Goal: Check status: Check status

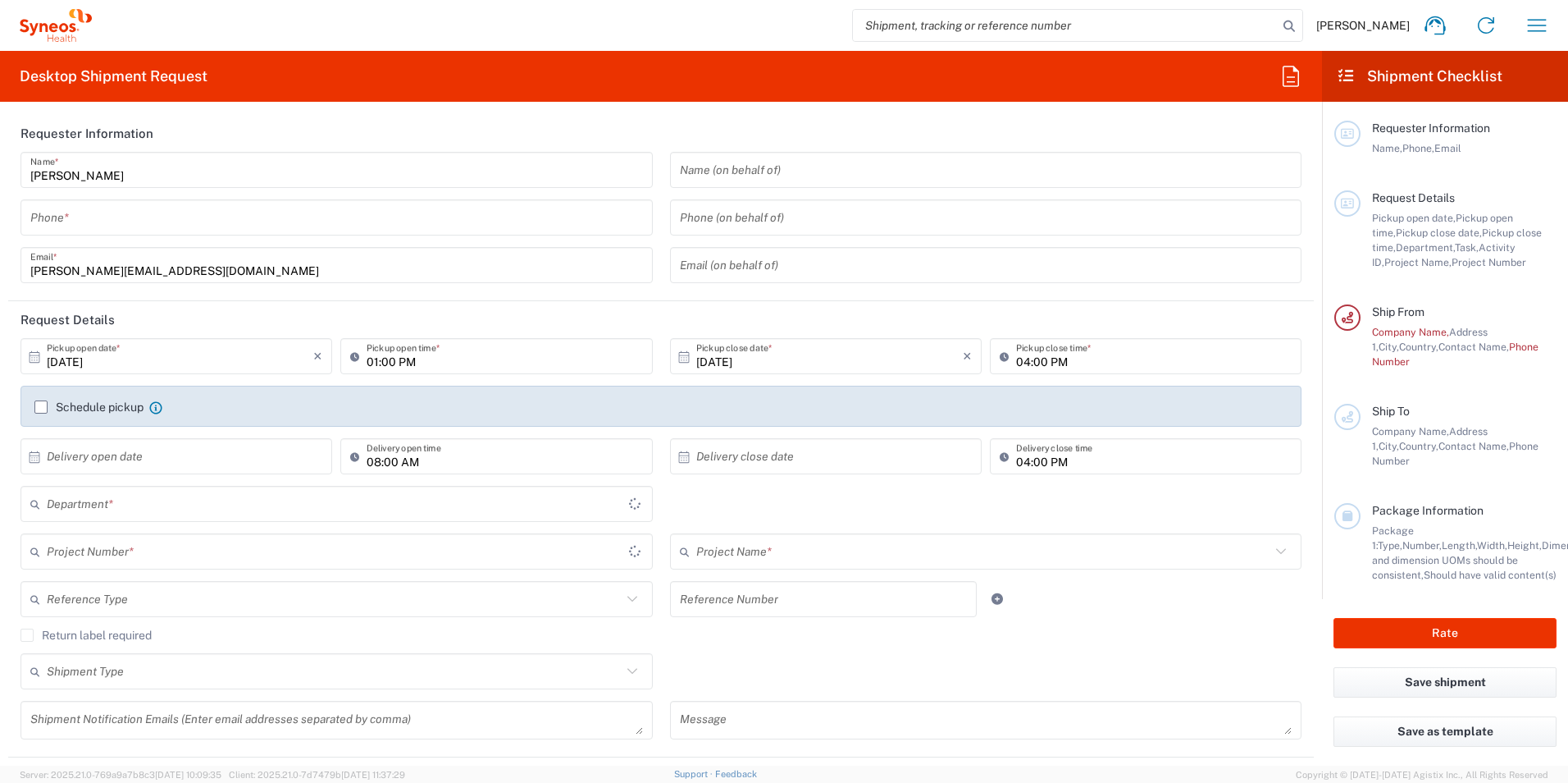
type input "3230"
type input "[GEOGRAPHIC_DATA]"
type input "Syneos Health Poland sp. z.o.o"
click at [1533, 23] on icon "button" at bounding box center [1536, 25] width 26 height 26
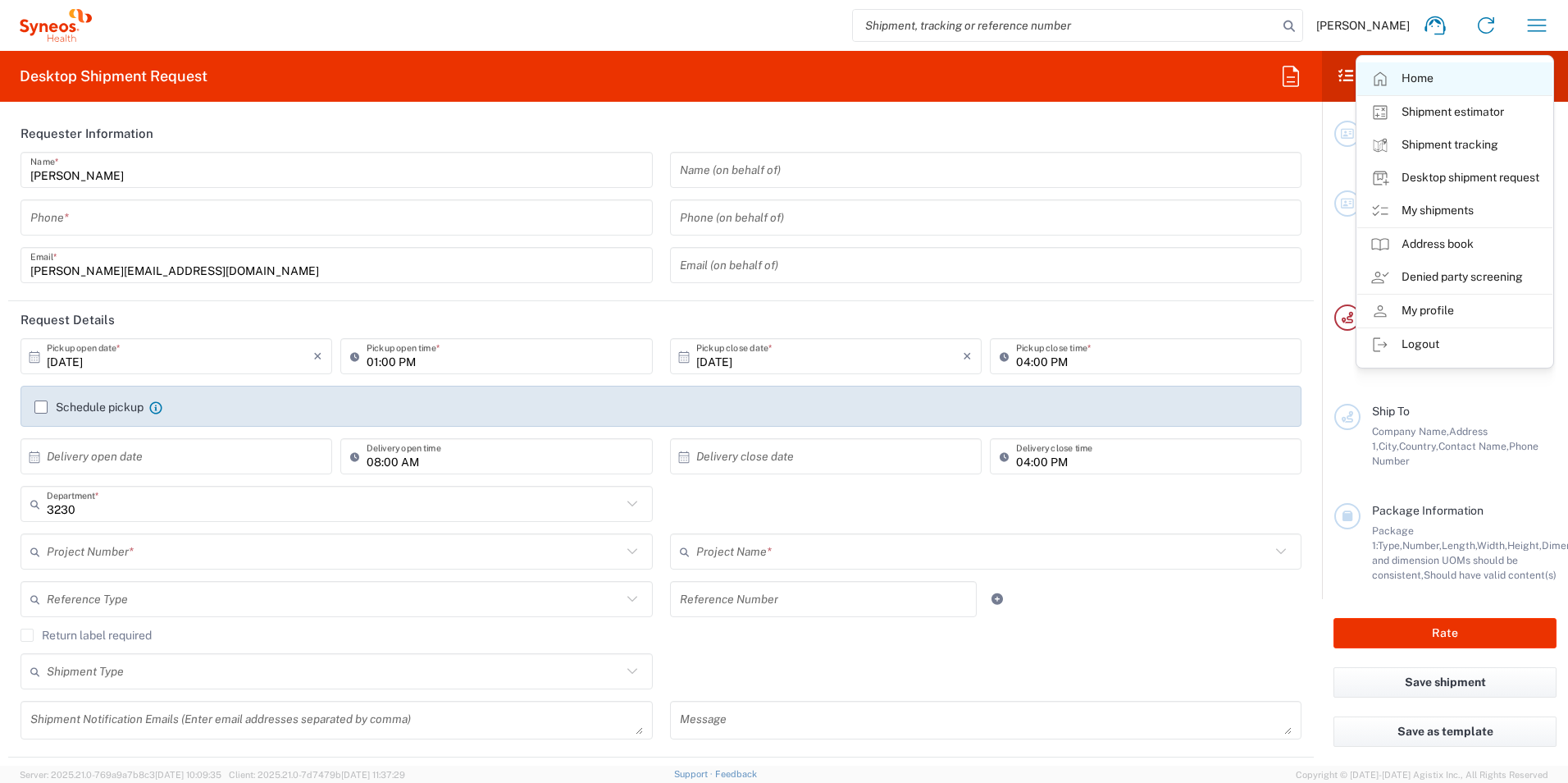
click at [1417, 73] on link "Home" at bounding box center [1454, 78] width 195 height 33
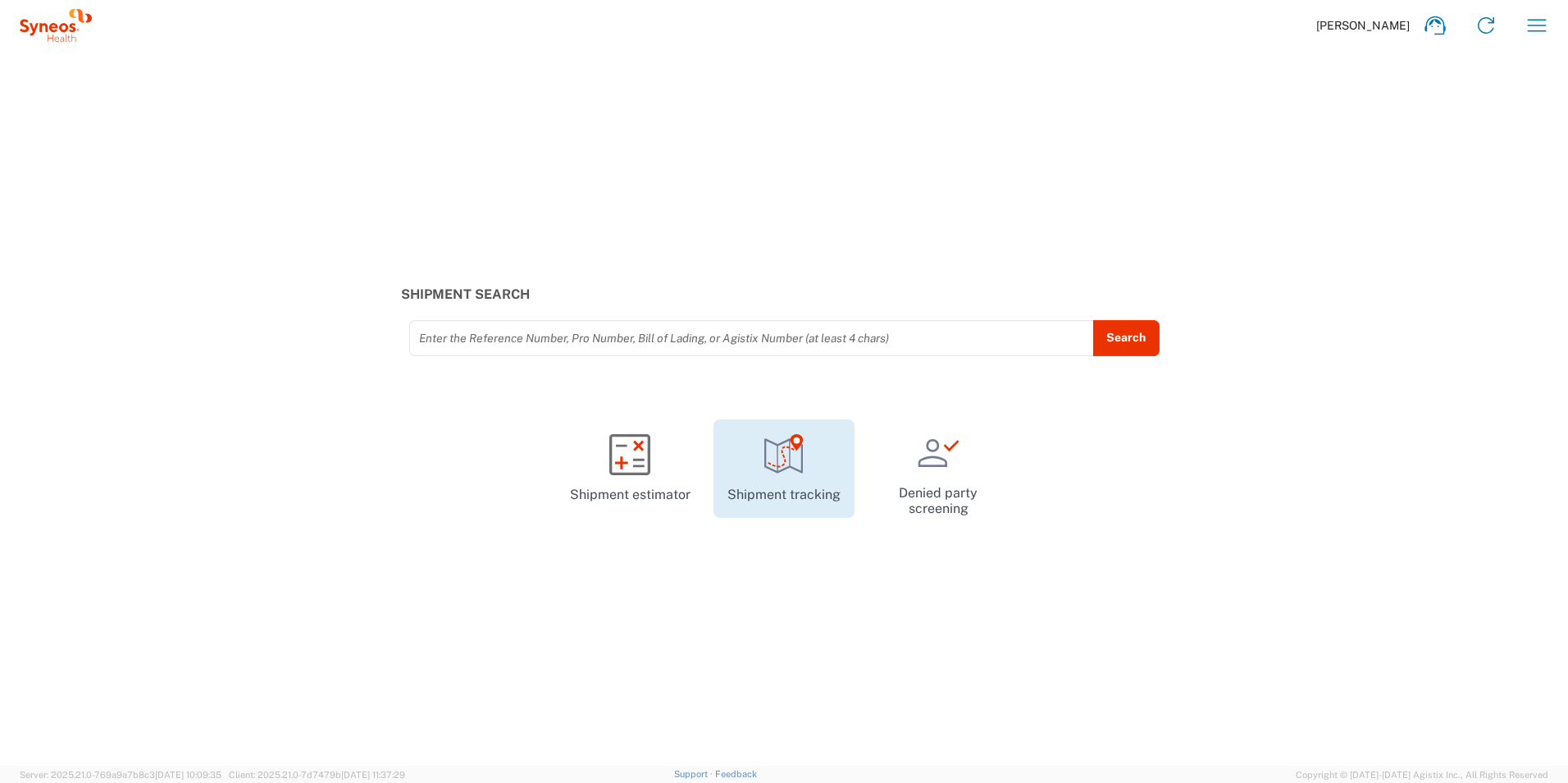
click at [783, 450] on icon at bounding box center [784, 454] width 41 height 41
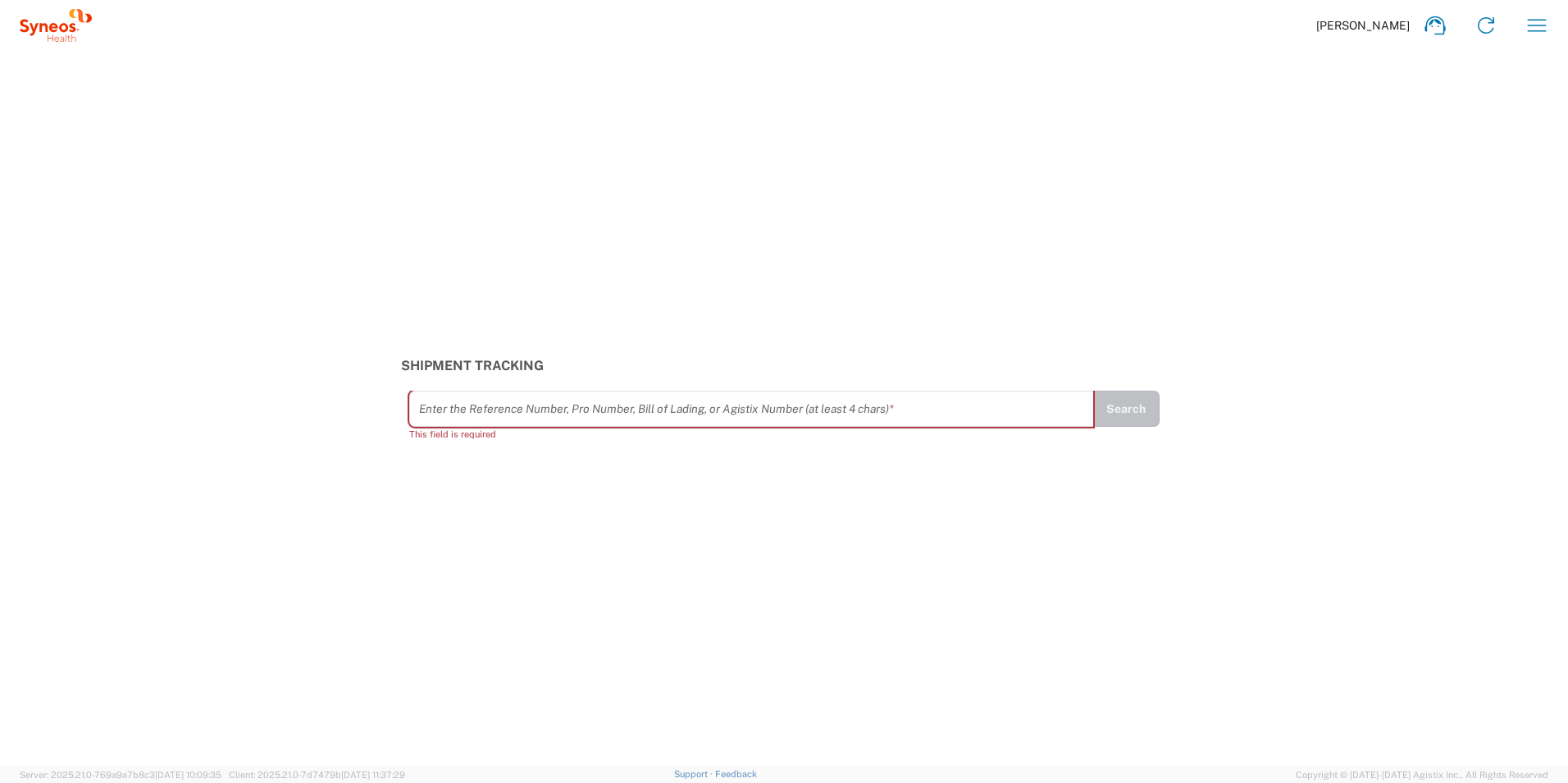
click at [498, 411] on input "text" at bounding box center [752, 408] width 665 height 29
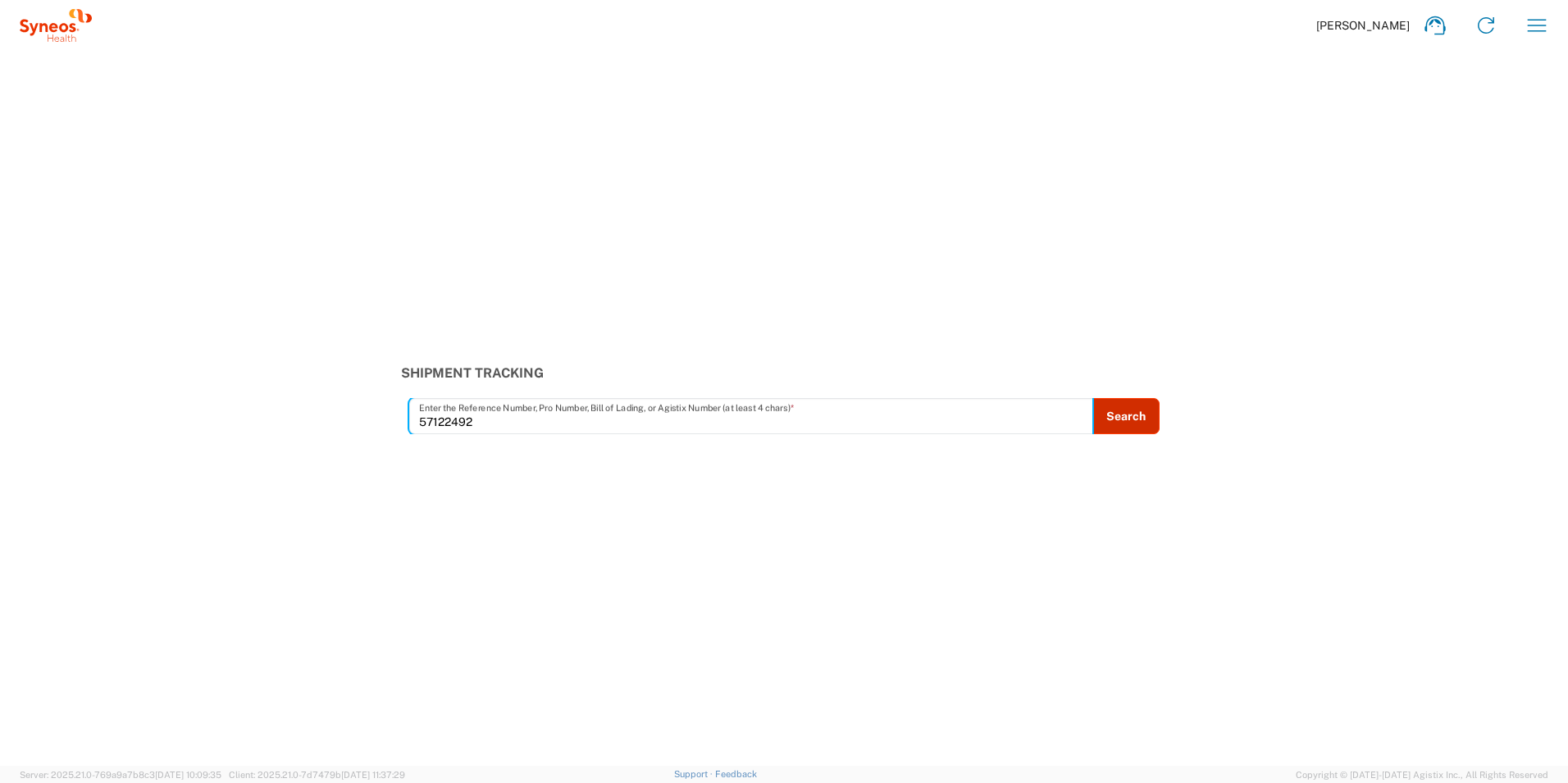
type input "57122492"
click at [1123, 420] on button "Search" at bounding box center [1125, 416] width 67 height 36
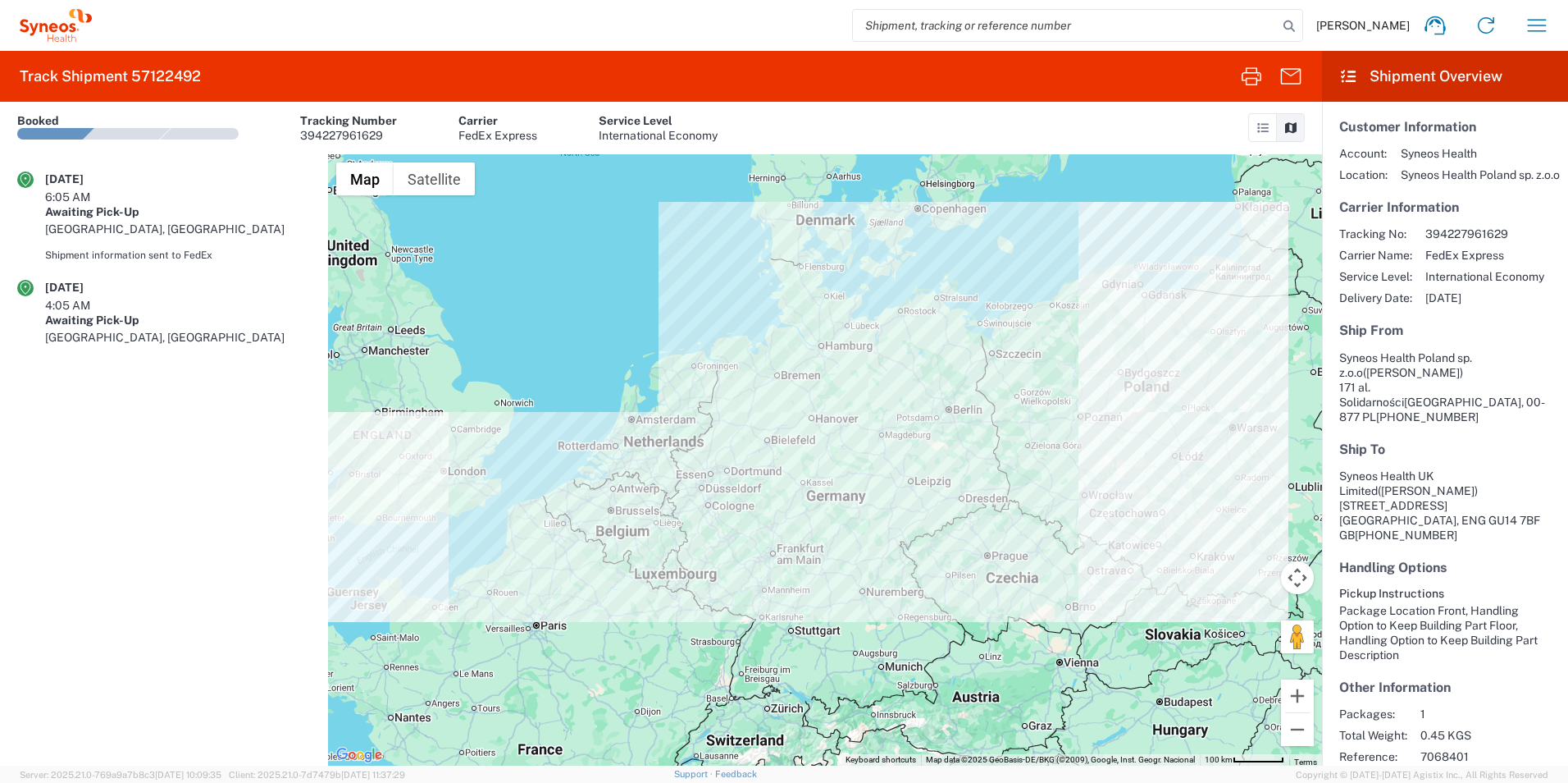
click at [145, 489] on agx-shipment-transit-statuses-widget "[DATE] 6:05 AM Awaiting Pick-Up [GEOGRAPHIC_DATA], [GEOGRAPHIC_DATA] Shipment i…" at bounding box center [163, 460] width 328 height 611
click at [106, 322] on agx-shipment-transit-statuses-widget "[DATE] 6:05 AM Awaiting Pick-Up [GEOGRAPHIC_DATA], [GEOGRAPHIC_DATA] Shipment i…" at bounding box center [163, 460] width 328 height 611
click at [123, 248] on div "Shipment information sent to FedEx" at bounding box center [177, 255] width 265 height 15
click at [1255, 132] on icon at bounding box center [1263, 128] width 15 height 11
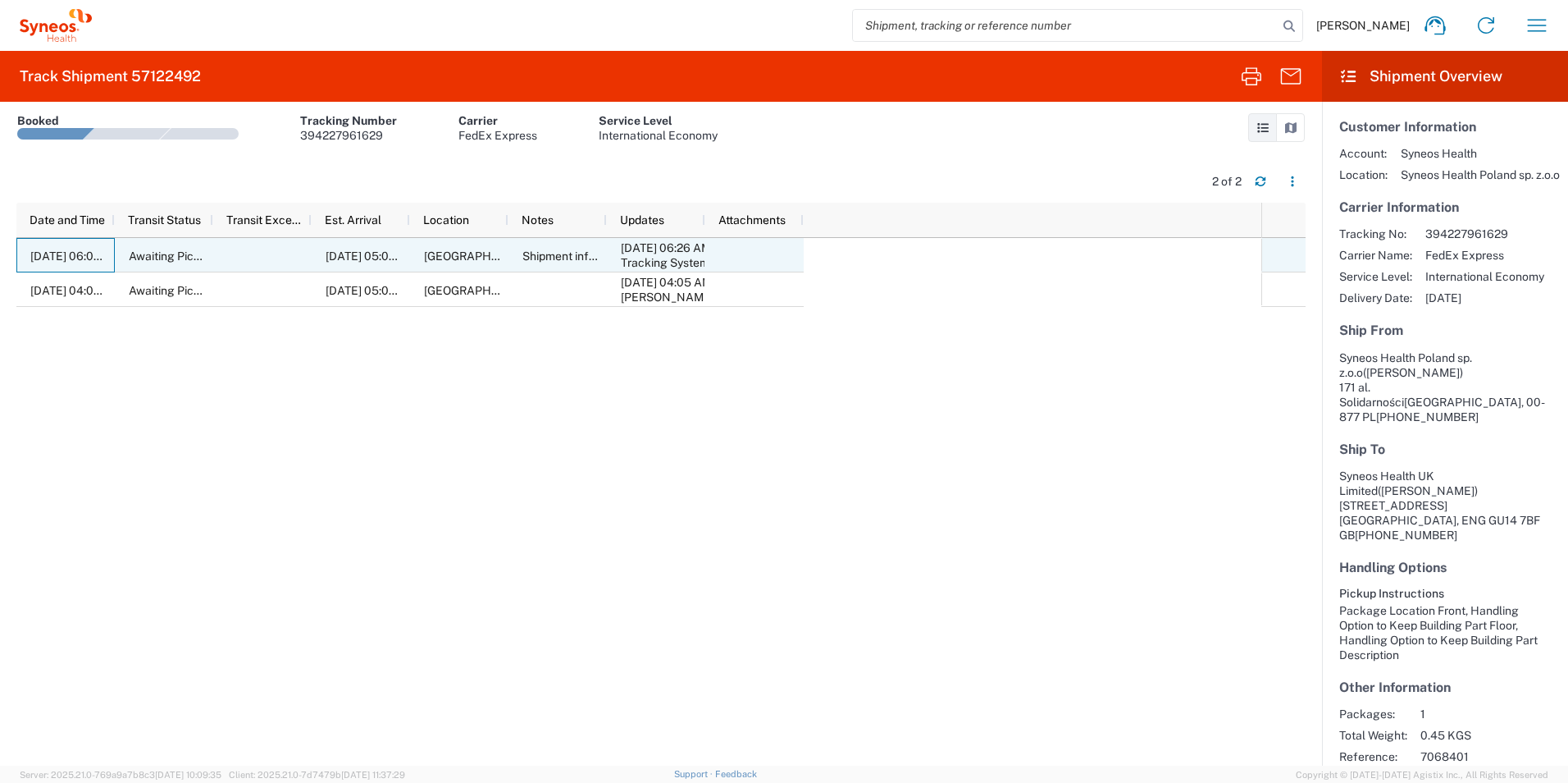
click at [43, 255] on span "[DATE] 06:05 AM" at bounding box center [75, 256] width 91 height 13
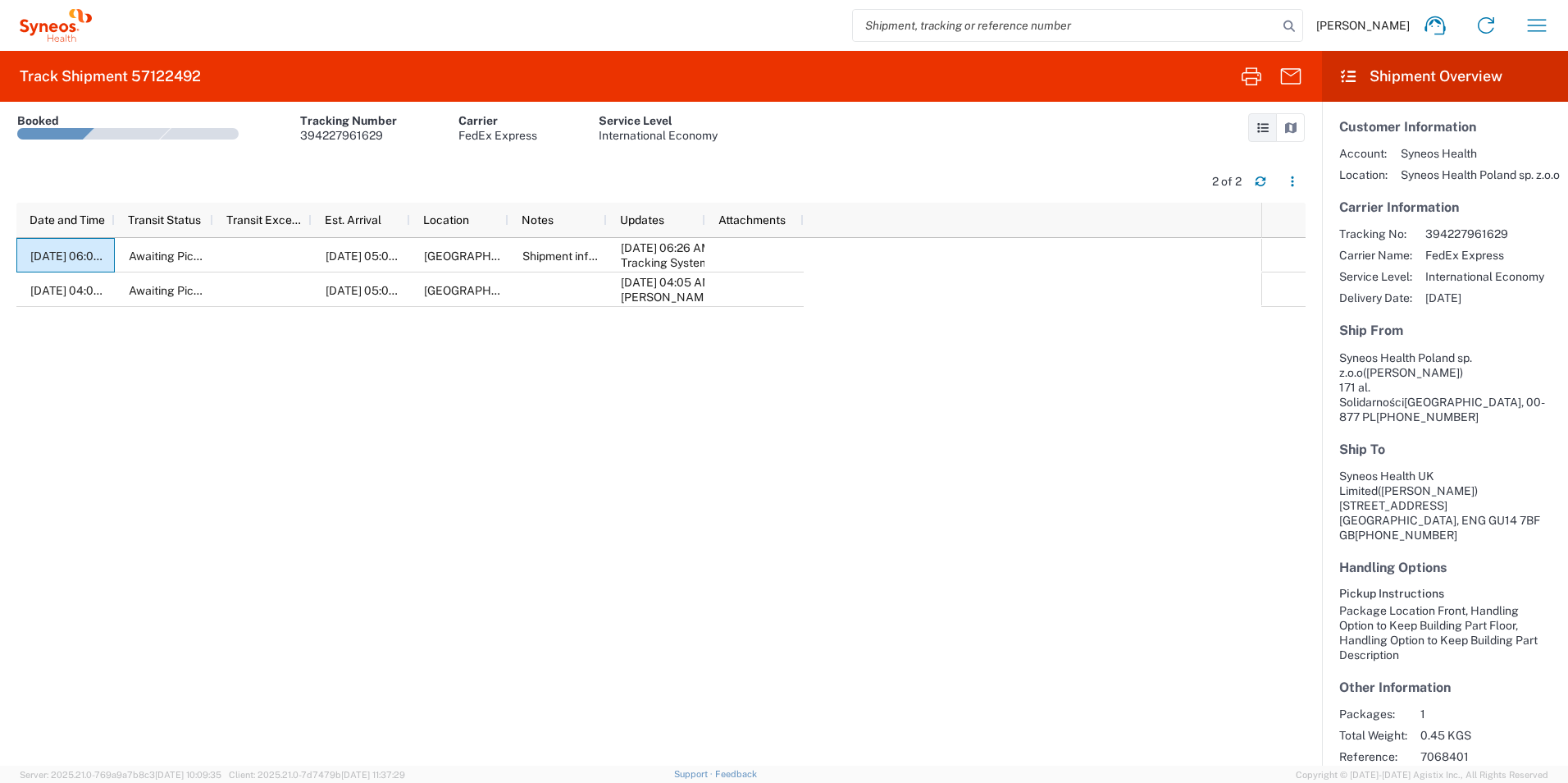
click at [174, 590] on div "[DATE] 06:05 AM Awaiting Pick-Up [DATE] 05:00 PM [GEOGRAPHIC_DATA], PL Shipment…" at bounding box center [639, 502] width 1245 height 528
click at [448, 470] on div "[DATE] 06:05 AM Awaiting Pick-Up [DATE] 05:00 PM [GEOGRAPHIC_DATA], PL Shipment…" at bounding box center [639, 502] width 1245 height 528
click at [451, 478] on div "[DATE] 06:05 AM Awaiting Pick-Up [DATE] 05:00 PM [GEOGRAPHIC_DATA], PL Shipment…" at bounding box center [639, 502] width 1245 height 528
click at [207, 505] on div "[DATE] 06:05 AM Awaiting Pick-Up [DATE] 05:00 PM [GEOGRAPHIC_DATA], PL Shipment…" at bounding box center [639, 502] width 1245 height 528
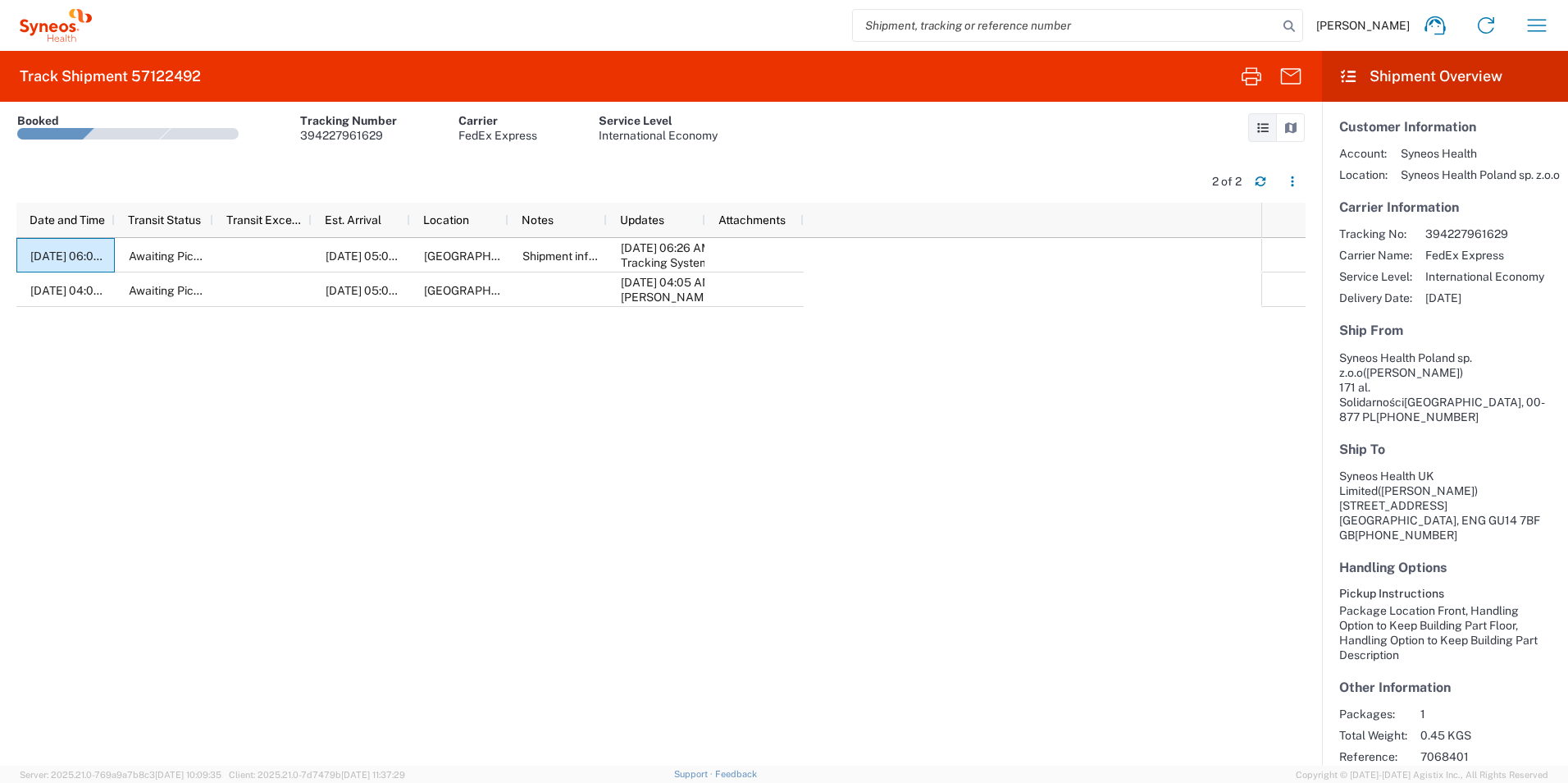
click at [207, 505] on div "[DATE] 06:05 AM Awaiting Pick-Up [DATE] 05:00 PM [GEOGRAPHIC_DATA], PL Shipment…" at bounding box center [639, 502] width 1245 height 528
click at [801, 581] on div "[DATE] 06:05 AM Awaiting Pick-Up [DATE] 05:00 PM [GEOGRAPHIC_DATA], PL Shipment…" at bounding box center [639, 502] width 1245 height 528
click at [1294, 185] on icon "button" at bounding box center [1293, 181] width 11 height 11
click at [654, 529] on div "[DATE] 06:05 AM Awaiting Pick-Up [DATE] 05:00 PM [GEOGRAPHIC_DATA], PL Shipment…" at bounding box center [639, 502] width 1245 height 528
click at [293, 411] on div "[DATE] 06:05 AM Awaiting Pick-Up [DATE] 05:00 PM [GEOGRAPHIC_DATA], PL Shipment…" at bounding box center [639, 502] width 1245 height 528
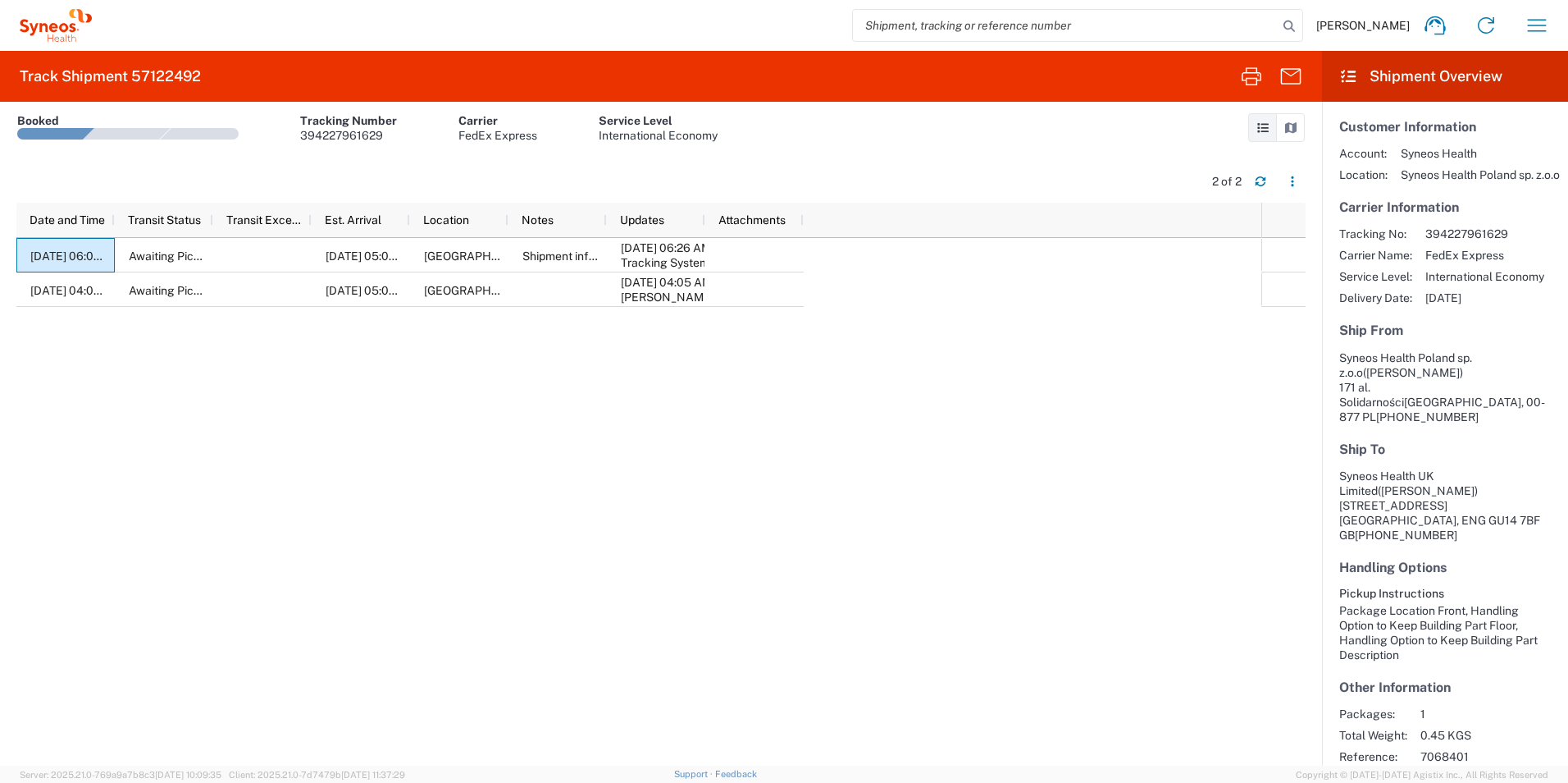
click at [768, 596] on div "[DATE] 06:05 AM Awaiting Pick-Up [DATE] 05:00 PM [GEOGRAPHIC_DATA], PL Shipment…" at bounding box center [639, 502] width 1245 height 528
click at [1539, 32] on icon "button" at bounding box center [1536, 25] width 26 height 26
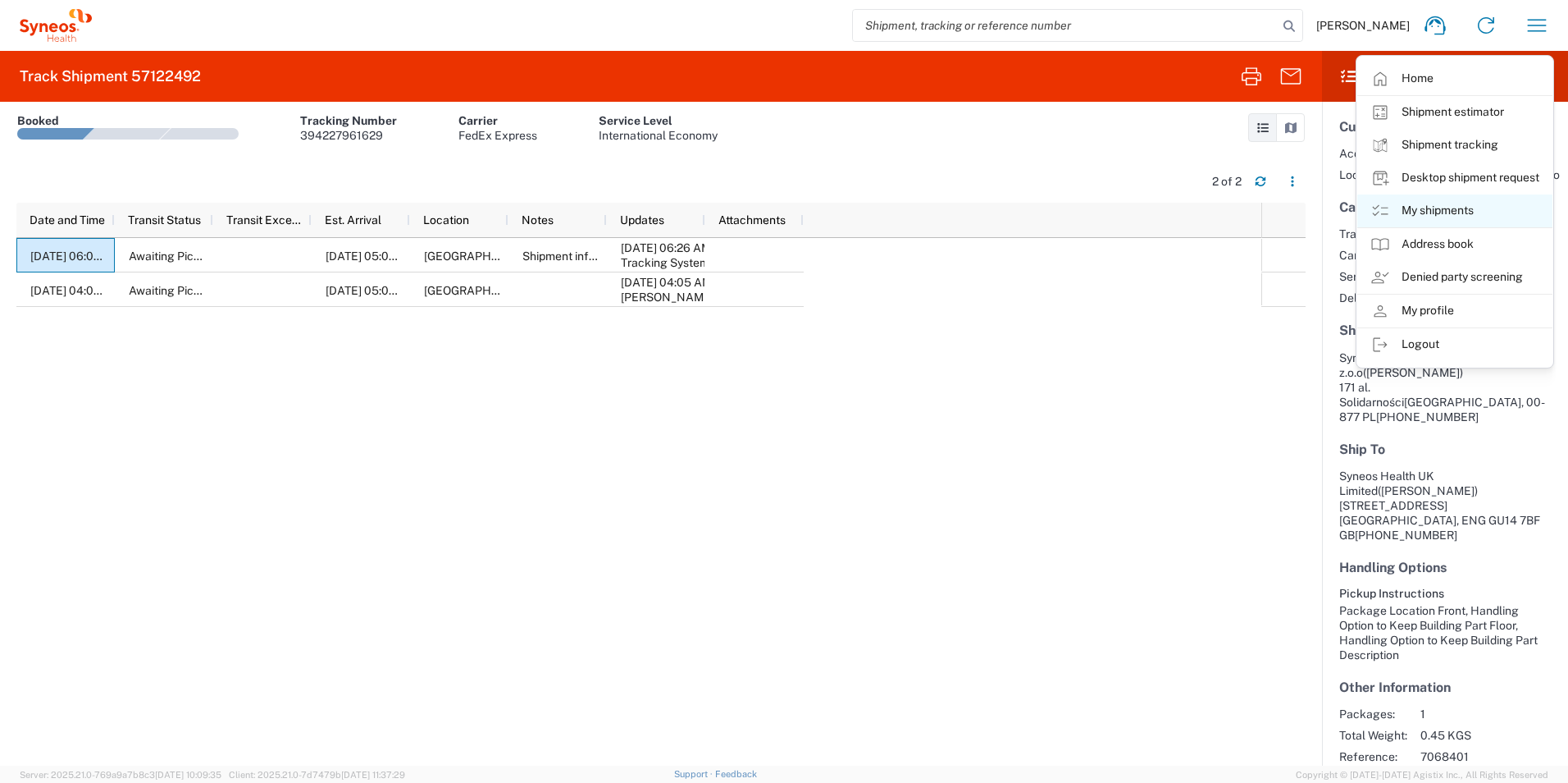
click at [1448, 208] on link "My shipments" at bounding box center [1454, 210] width 195 height 33
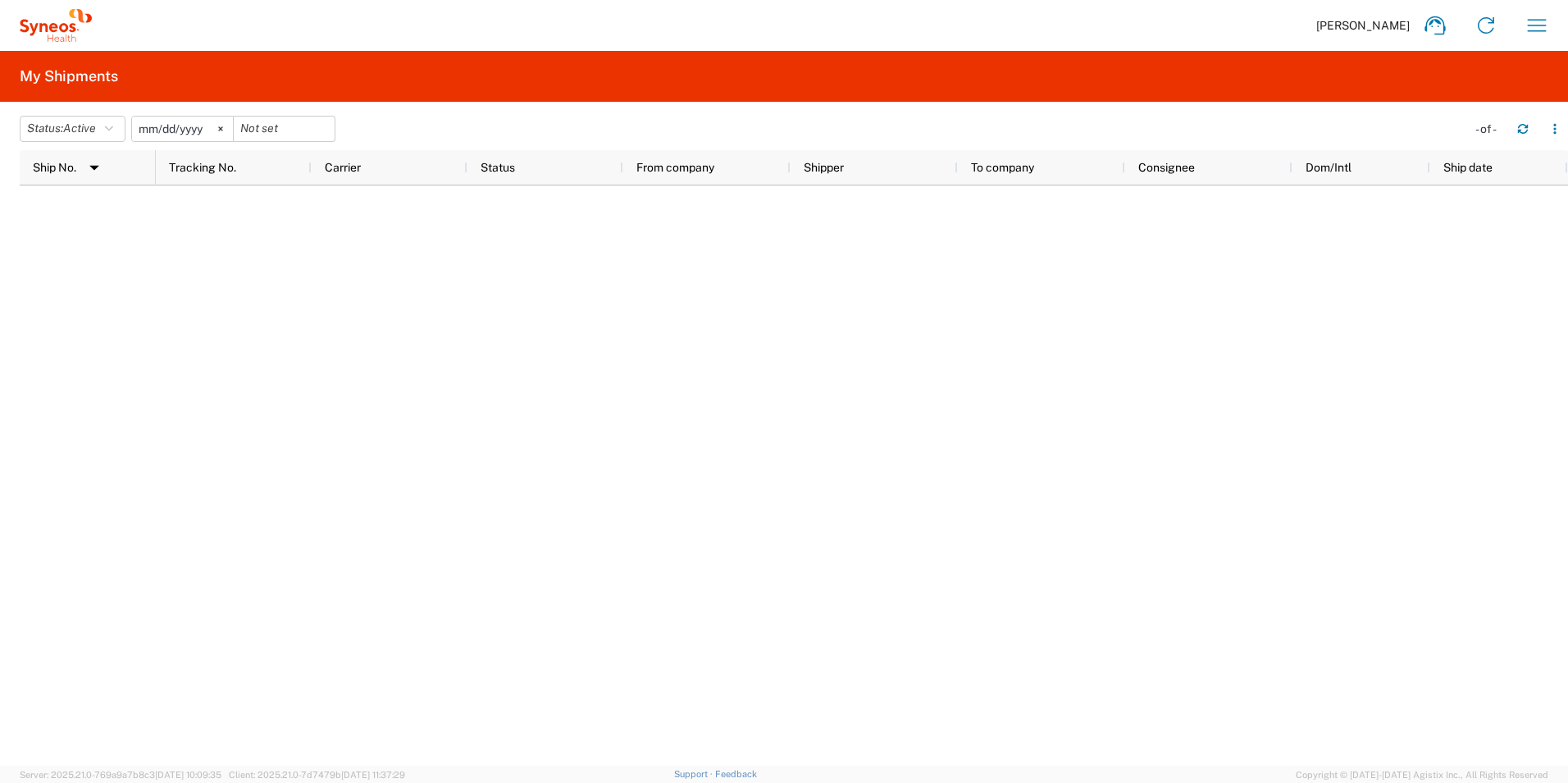
click at [299, 319] on div at bounding box center [862, 475] width 1412 height 580
click at [294, 309] on div at bounding box center [862, 475] width 1412 height 580
click at [111, 131] on icon "button" at bounding box center [108, 129] width 8 height 11
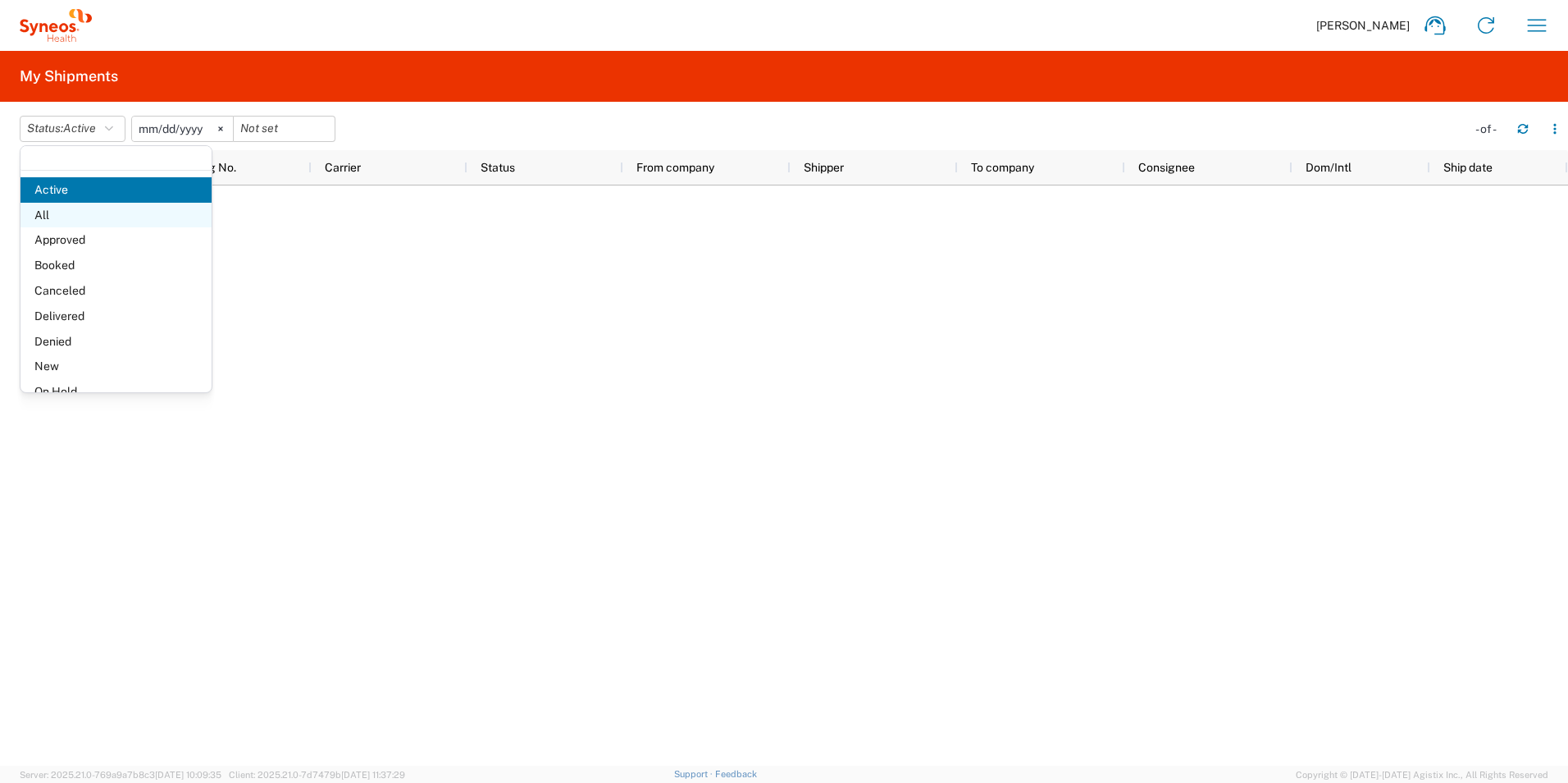
click at [85, 216] on span "All" at bounding box center [116, 215] width 191 height 25
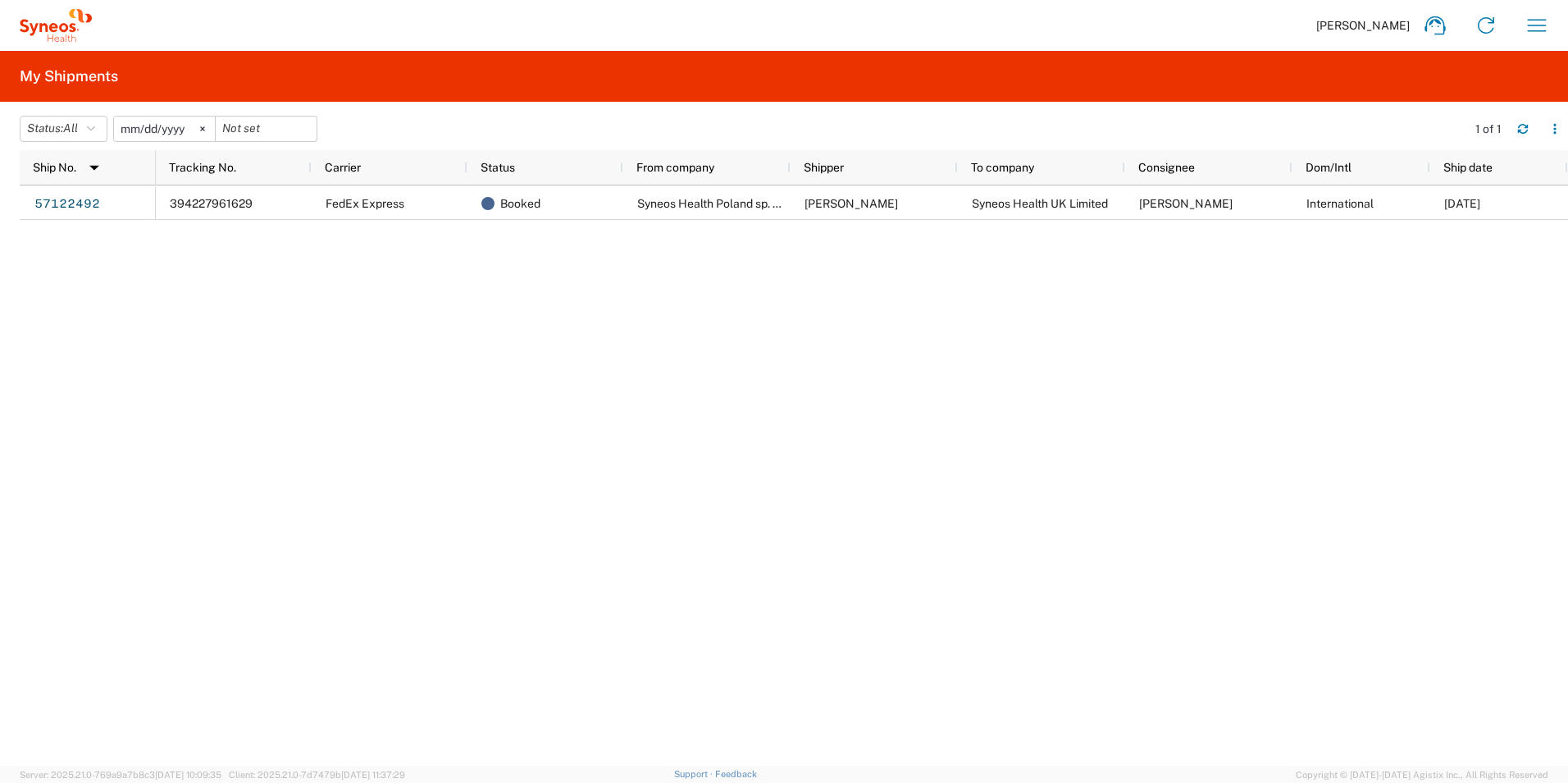
click at [397, 474] on div "394227961629 FedEx Express Booked Syneos Health [GEOGRAPHIC_DATA] sp. z.o.o [PE…" at bounding box center [862, 475] width 1412 height 580
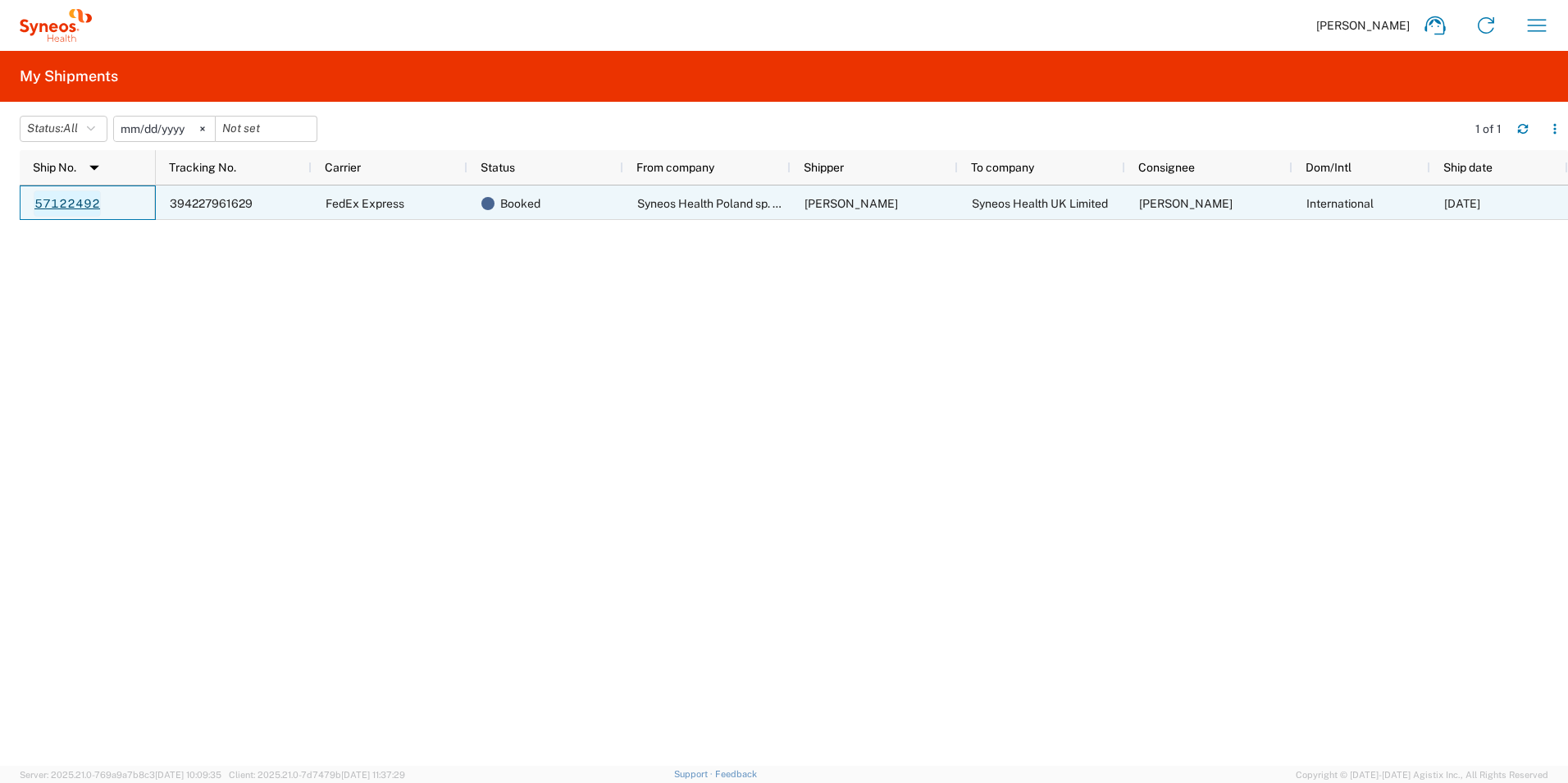
click at [64, 205] on link "57122492" at bounding box center [67, 204] width 67 height 26
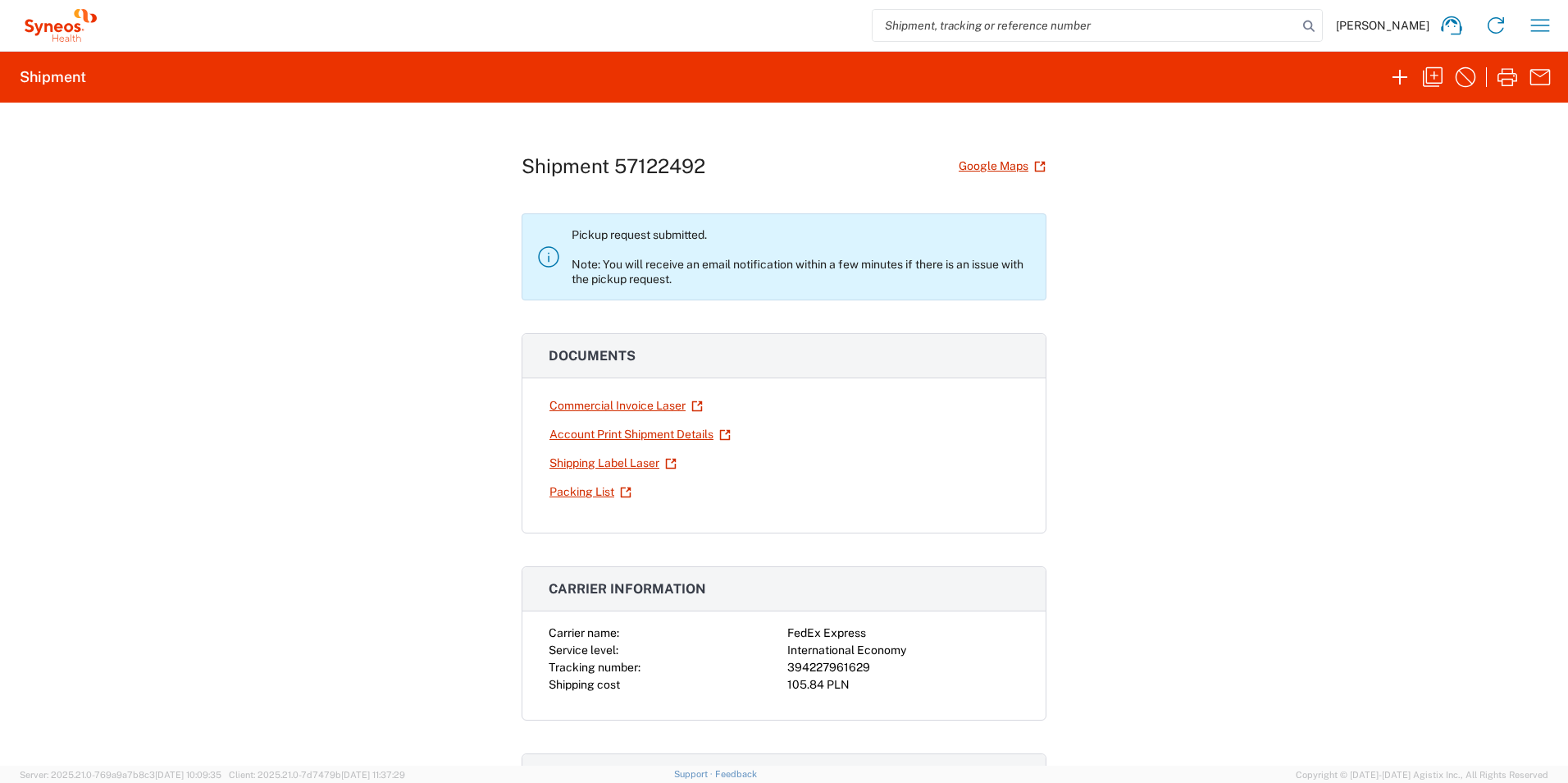
click at [1156, 434] on div "Shipment 57122492 Google Maps Pickup request submitted. Note: You will receive …" at bounding box center [784, 434] width 1568 height 662
click at [268, 340] on div "Shipment 57122492 Google Maps Pickup request submitted. Note: You will receive …" at bounding box center [784, 434] width 1568 height 662
click at [1391, 339] on div "Shipment 57122492 Google Maps Pickup request submitted. Note: You will receive …" at bounding box center [784, 434] width 1568 height 662
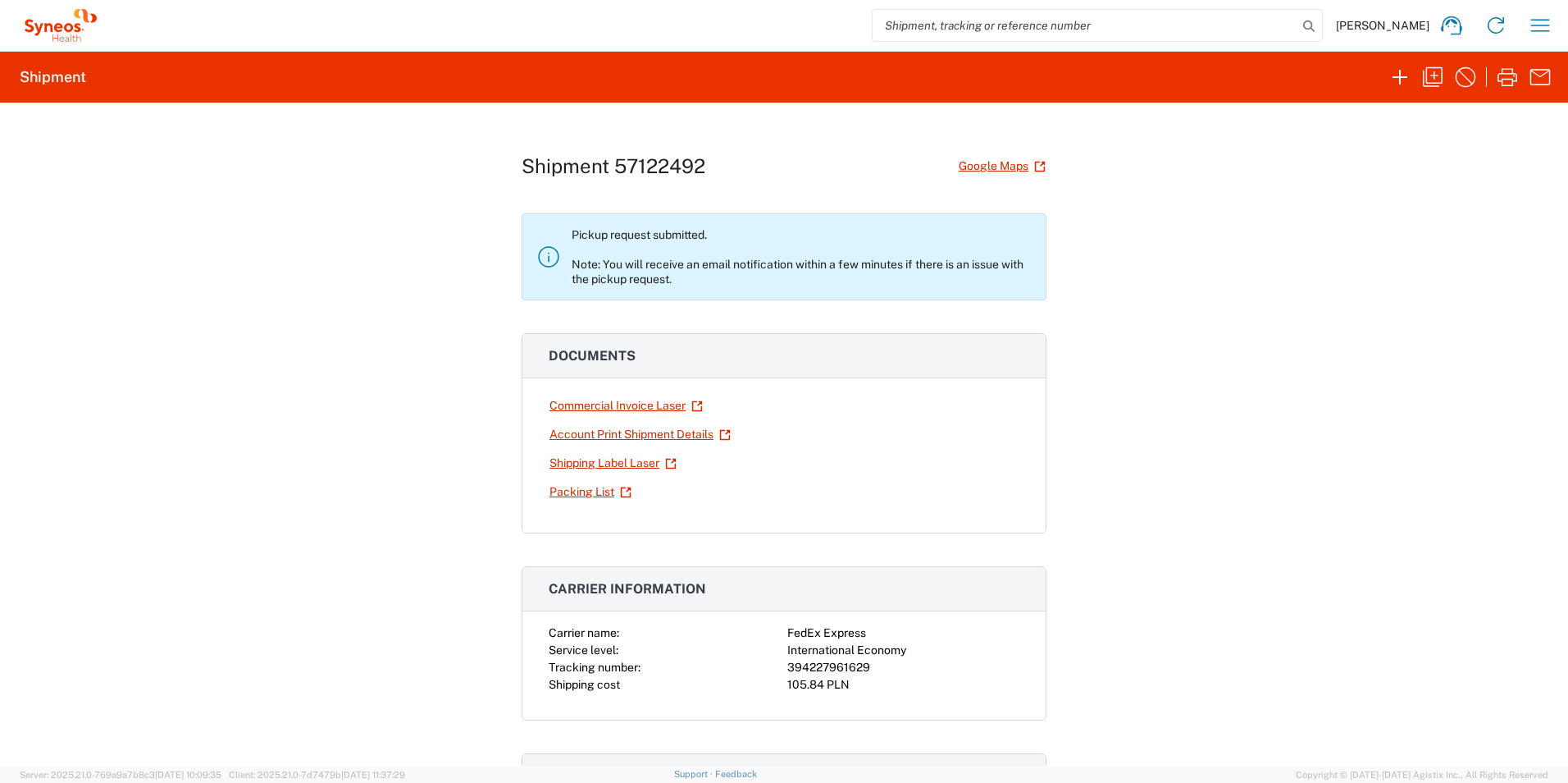
click at [1377, 339] on div "Shipment 57122492 Google Maps Pickup request submitted. Note: You will receive …" at bounding box center [784, 434] width 1568 height 662
click at [1371, 339] on div "Shipment 57122492 Google Maps Pickup request submitted. Note: You will receive …" at bounding box center [784, 434] width 1568 height 662
click at [1321, 350] on div "Shipment 57122492 Google Maps Pickup request submitted. Note: You will receive …" at bounding box center [784, 434] width 1568 height 662
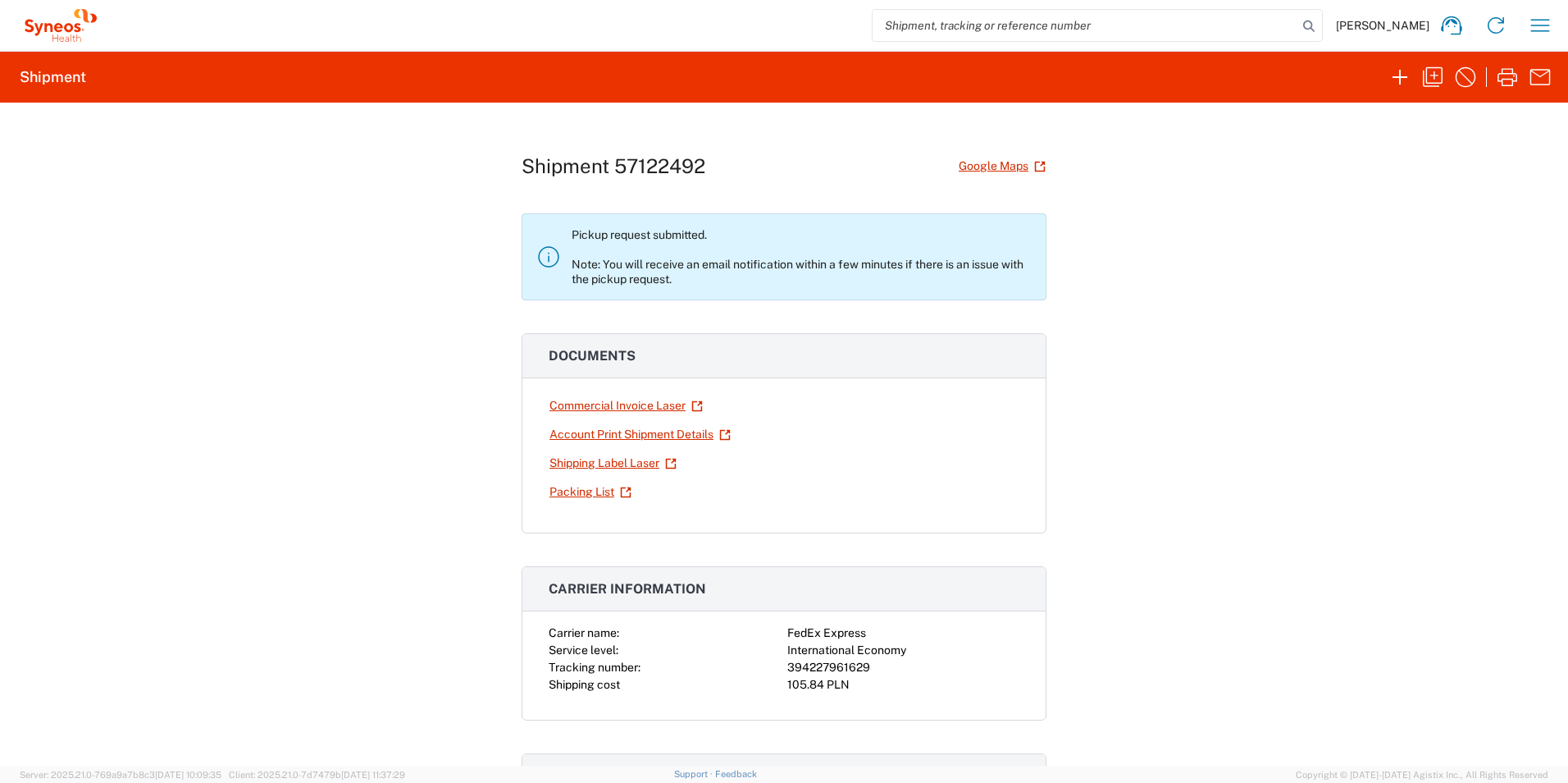
click at [1321, 350] on div "Shipment 57122492 Google Maps Pickup request submitted. Note: You will receive …" at bounding box center [784, 434] width 1568 height 662
click at [1423, 399] on div "Shipment 57122492 Google Maps Pickup request submitted. Note: You will receive …" at bounding box center [784, 434] width 1568 height 662
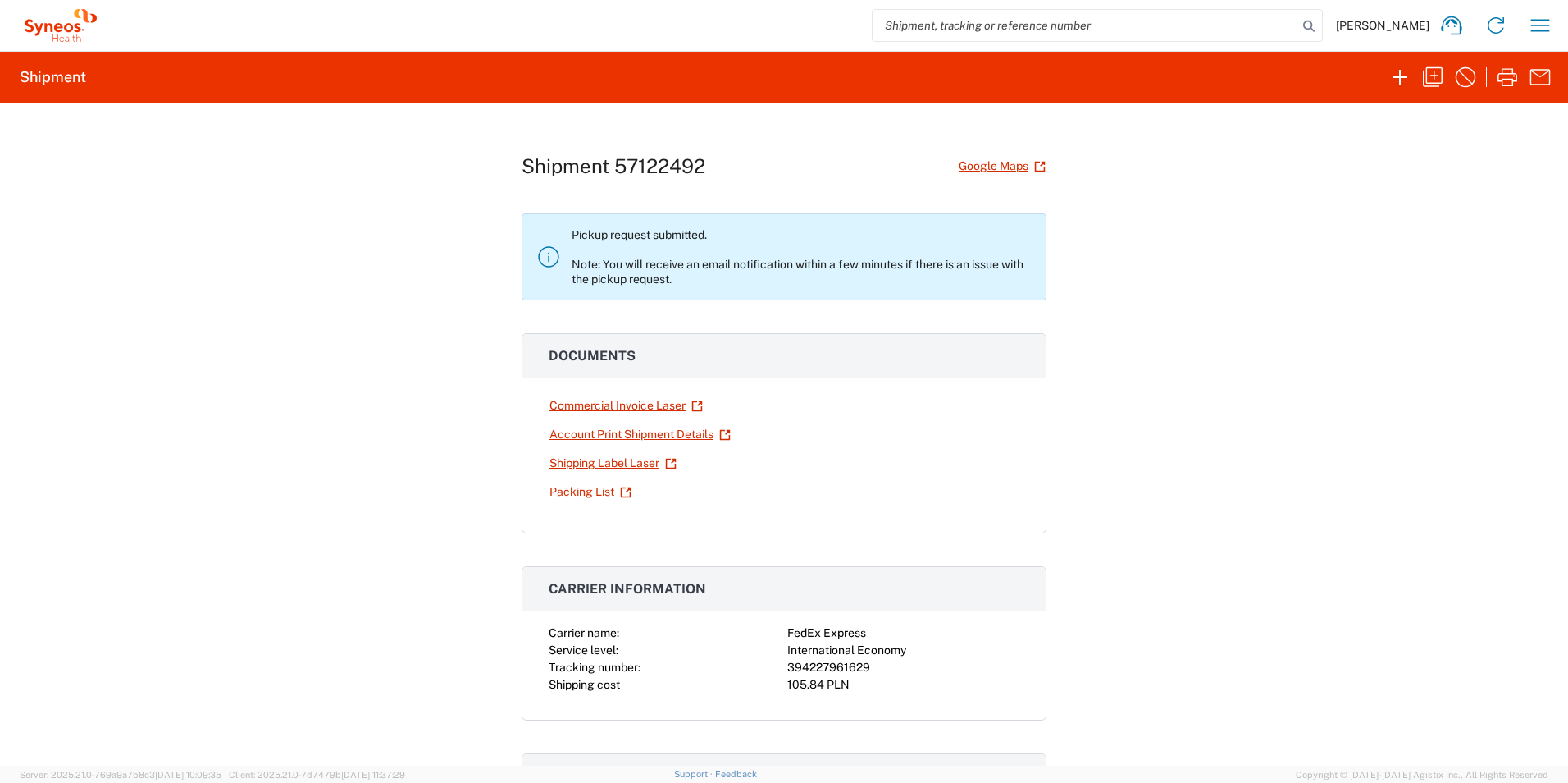
click at [1423, 399] on div "Shipment 57122492 Google Maps Pickup request submitted. Note: You will receive …" at bounding box center [784, 434] width 1568 height 662
click at [1340, 434] on div "Shipment 57122492 Google Maps Pickup request submitted. Note: You will receive …" at bounding box center [784, 434] width 1568 height 662
click at [277, 479] on div "Shipment 57122492 Google Maps Pickup request submitted. Note: You will receive …" at bounding box center [784, 434] width 1568 height 662
